Goal: Obtain resource: Download file/media

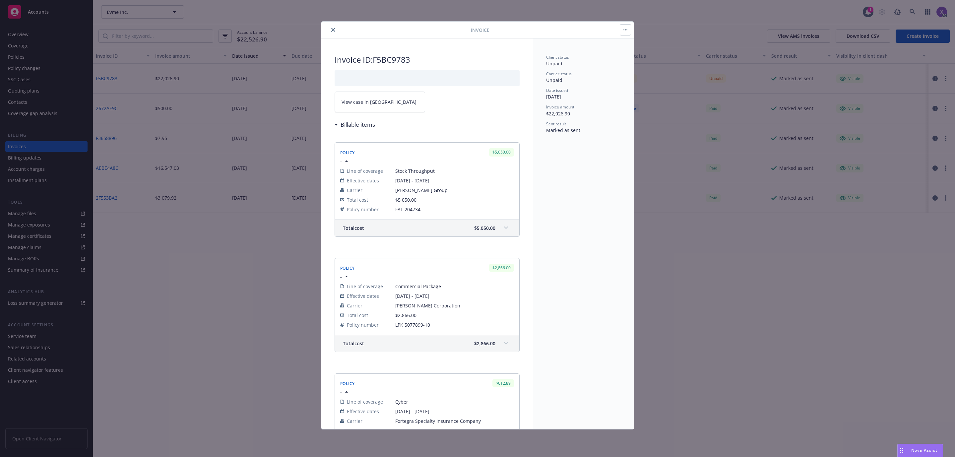
click at [333, 28] on icon "close" at bounding box center [333, 30] width 4 height 4
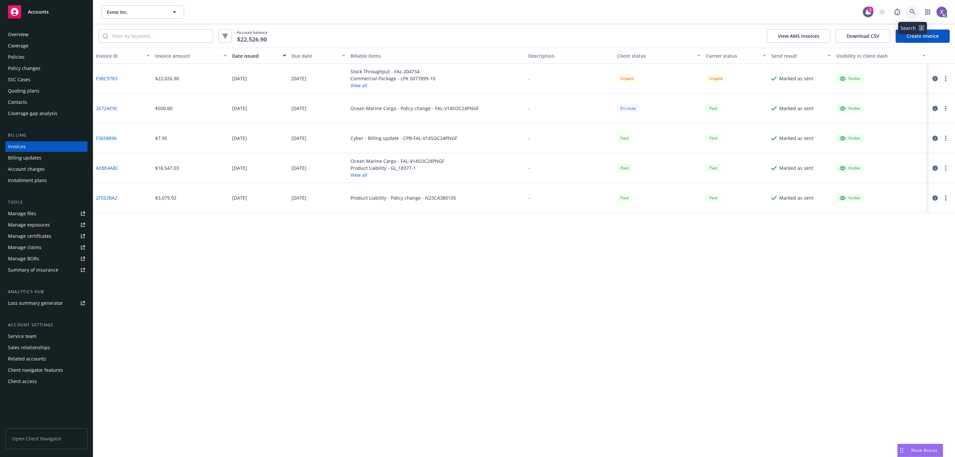
click at [913, 13] on icon at bounding box center [913, 12] width 6 height 6
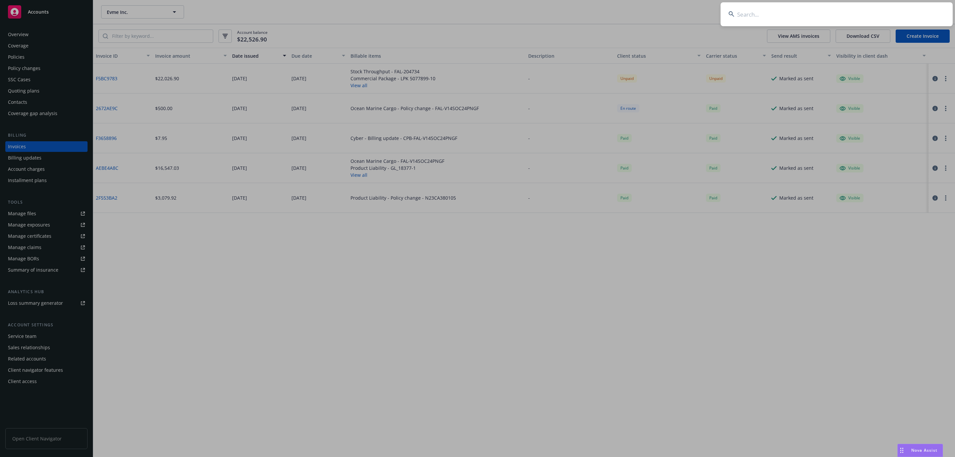
click at [837, 21] on input at bounding box center [837, 14] width 232 height 24
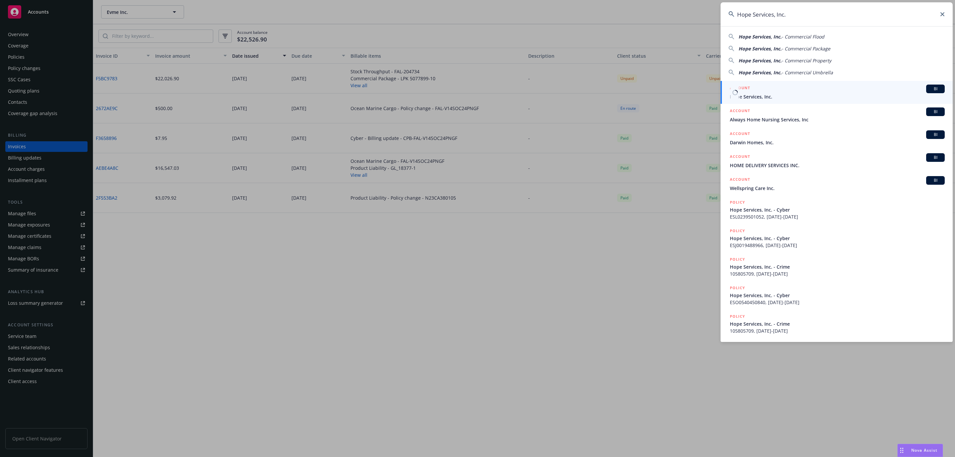
type input "Hope Services, Inc."
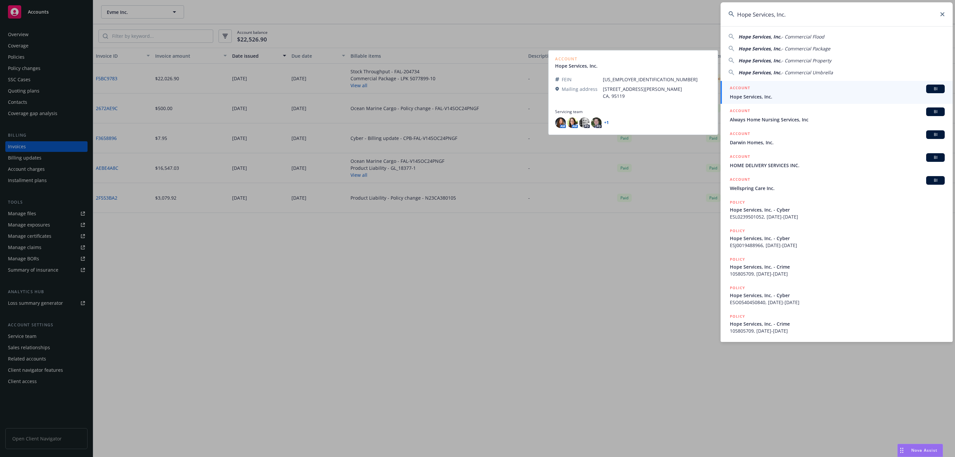
click at [777, 99] on span "Hope Services, Inc." at bounding box center [837, 96] width 215 height 7
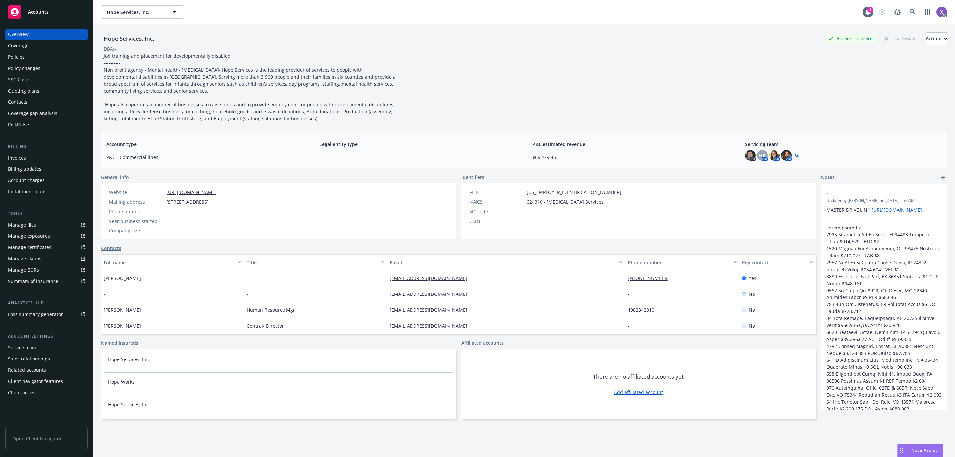
click at [22, 157] on div "Invoices" at bounding box center [17, 158] width 18 height 11
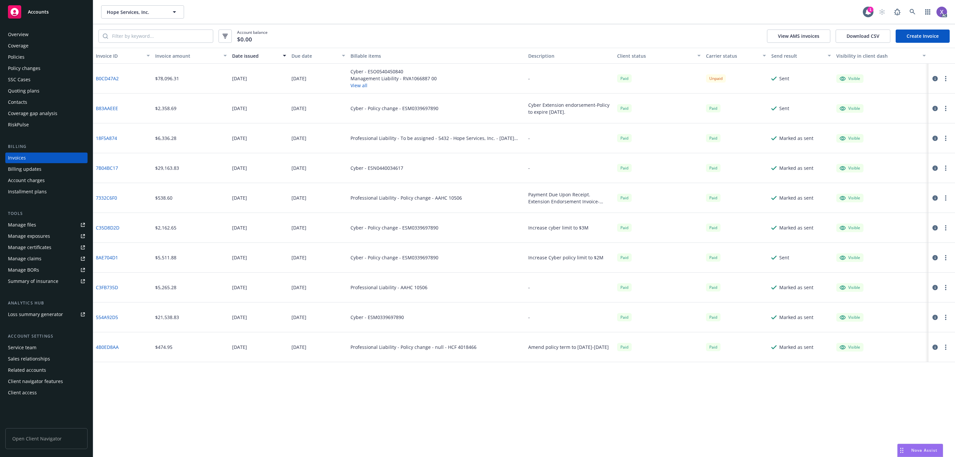
click at [24, 59] on div "Policies" at bounding box center [16, 57] width 17 height 11
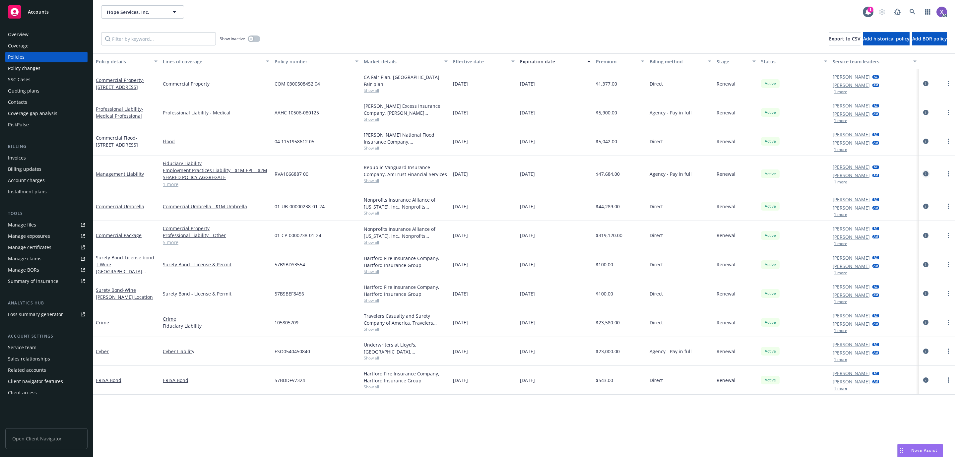
click at [924, 172] on icon "circleInformation" at bounding box center [925, 173] width 5 height 5
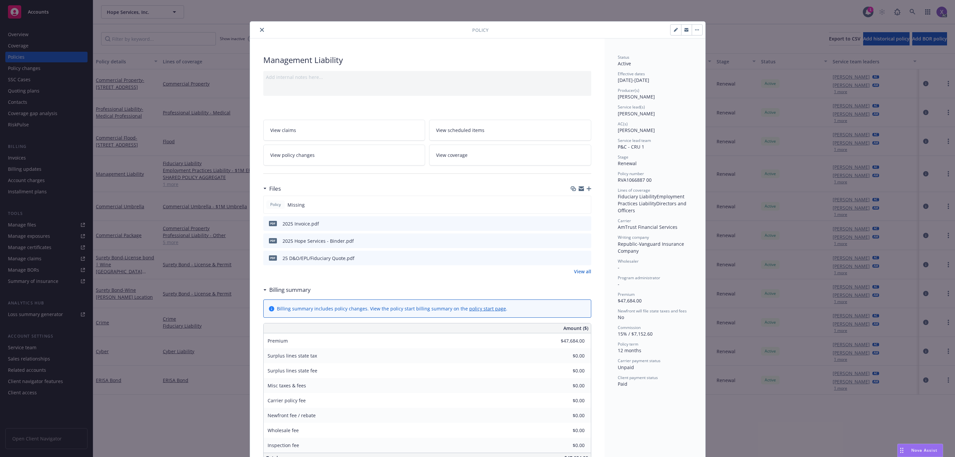
click at [571, 224] on icon "download file" at bounding box center [573, 223] width 5 height 5
